Goal: Information Seeking & Learning: Learn about a topic

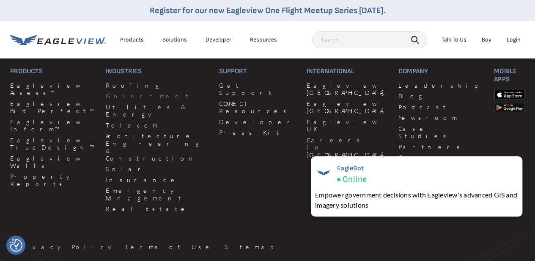
click at [119, 97] on link "Government" at bounding box center [157, 96] width 103 height 8
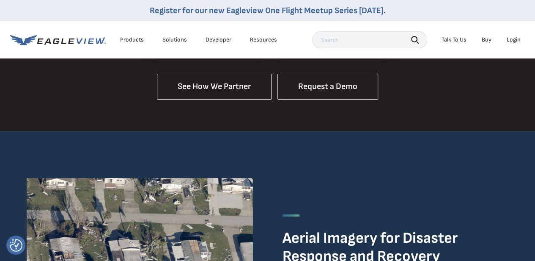
scroll to position [1604, 0]
click at [368, 45] on input "text" at bounding box center [369, 39] width 115 height 17
type input "federal"
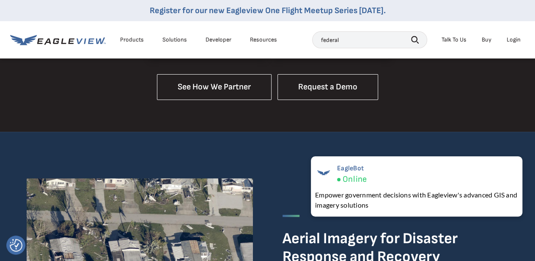
click at [416, 43] on icon "button" at bounding box center [415, 40] width 8 height 8
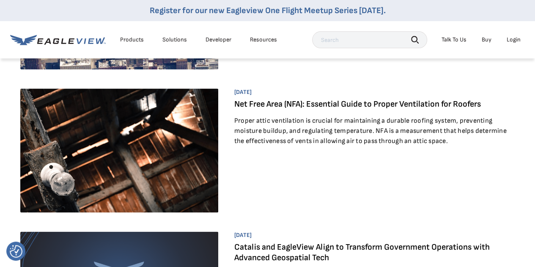
scroll to position [504, 0]
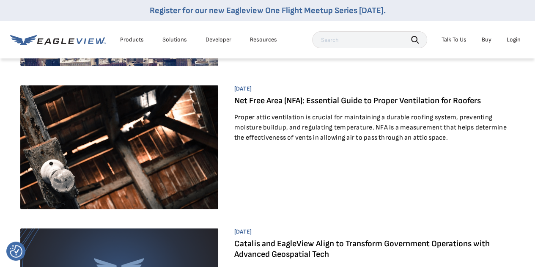
click at [262, 39] on div "Resources" at bounding box center [263, 40] width 27 height 8
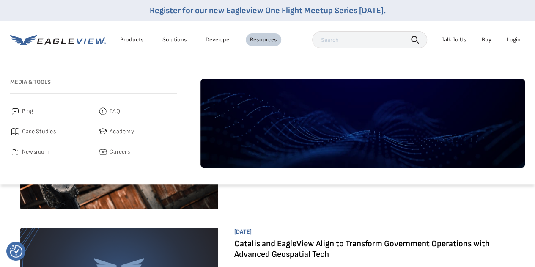
click at [37, 130] on span "Case Studies" at bounding box center [39, 131] width 34 height 10
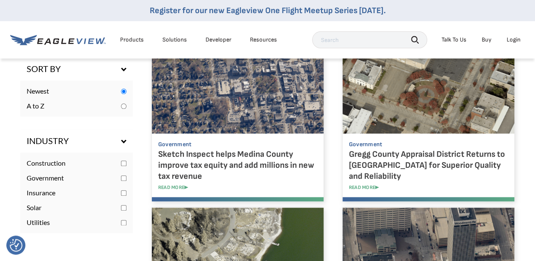
scroll to position [387, 0]
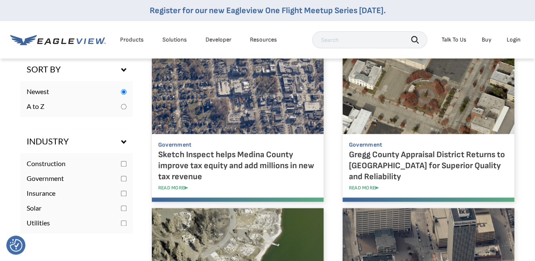
click at [124, 178] on input "checkbox" at bounding box center [123, 178] width 5 height 5
checkbox input "true"
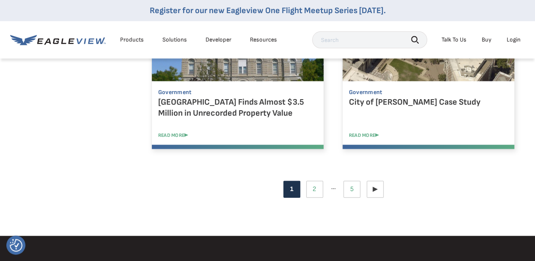
scroll to position [902, 0]
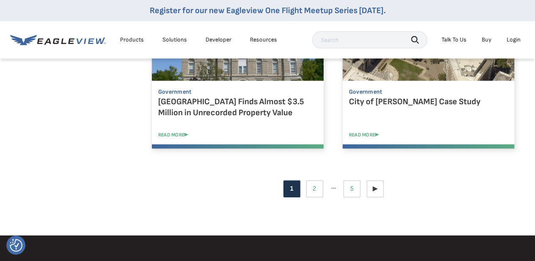
click at [354, 190] on img at bounding box center [359, 182] width 19 height 19
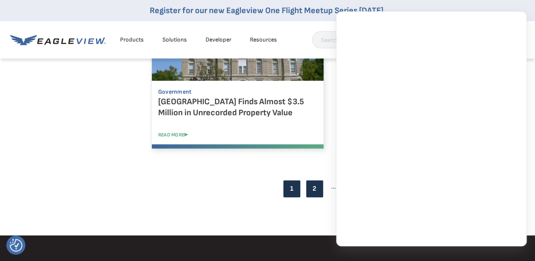
click at [320, 183] on link "Page 2" at bounding box center [314, 188] width 17 height 17
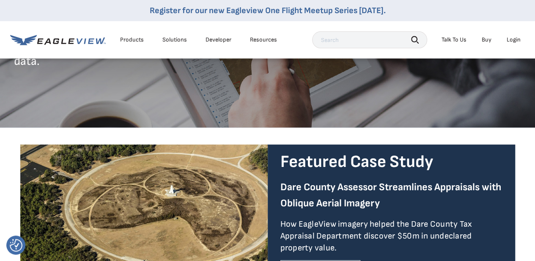
scroll to position [93, 0]
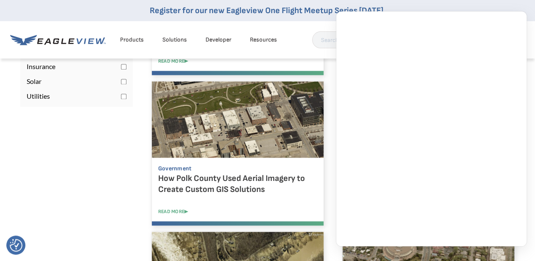
scroll to position [529, 0]
